Goal: Transaction & Acquisition: Book appointment/travel/reservation

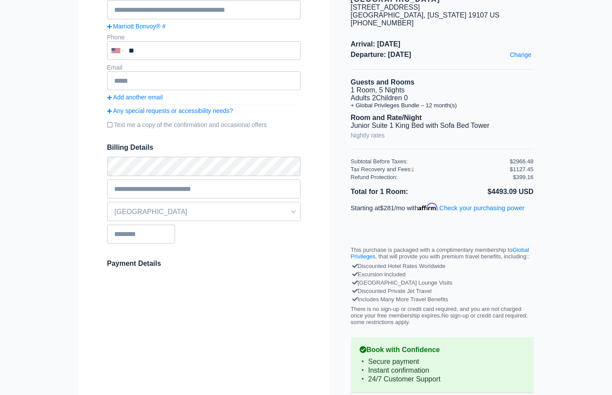
scroll to position [148, 0]
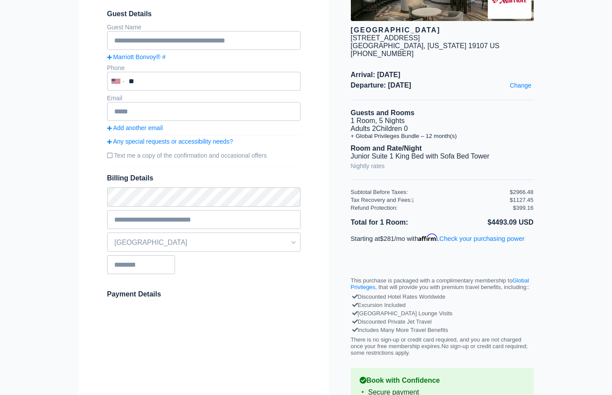
click at [414, 198] on icon at bounding box center [413, 200] width 2 height 4
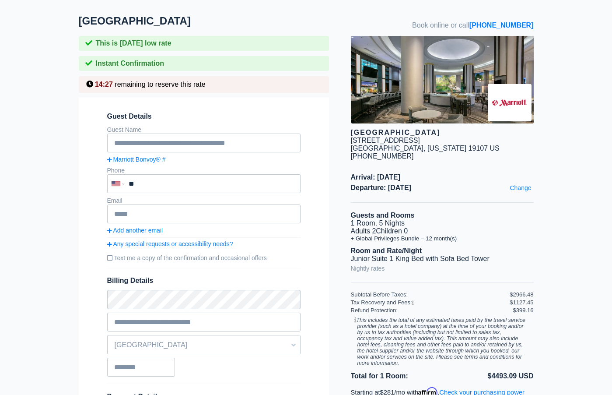
scroll to position [17, 0]
